Goal: Transaction & Acquisition: Purchase product/service

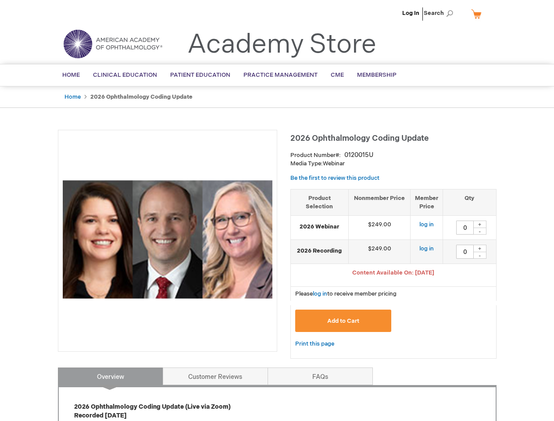
type input "0"
click at [277, 211] on div at bounding box center [167, 241] width 219 height 222
click at [441, 13] on span "Search" at bounding box center [440, 13] width 33 height 18
click at [393, 274] on span "Content Available On: [DATE]" at bounding box center [393, 272] width 82 height 7
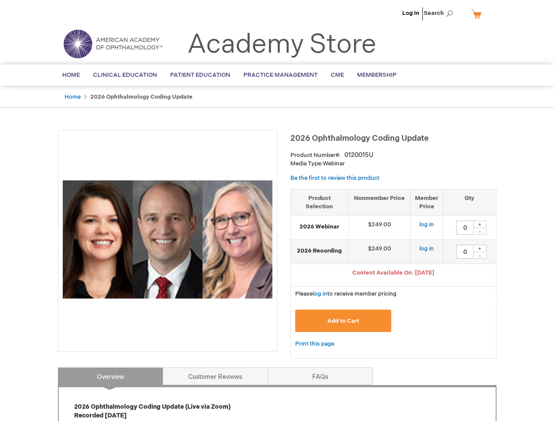
click at [480, 224] on div "+" at bounding box center [479, 224] width 13 height 7
click at [480, 231] on div "-" at bounding box center [479, 231] width 13 height 7
type input "0"
click at [480, 248] on div "+" at bounding box center [479, 248] width 13 height 7
click at [480, 255] on div "-" at bounding box center [479, 255] width 13 height 7
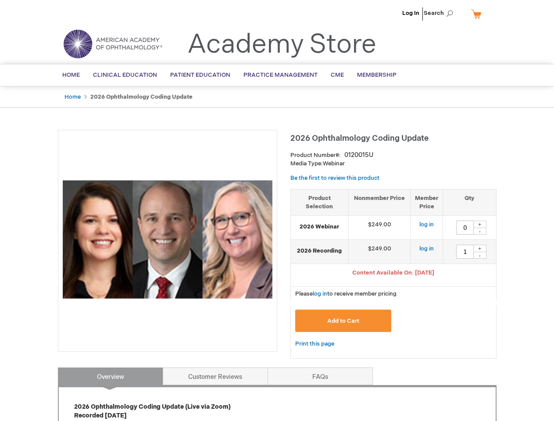
type input "0"
